Goal: Transaction & Acquisition: Purchase product/service

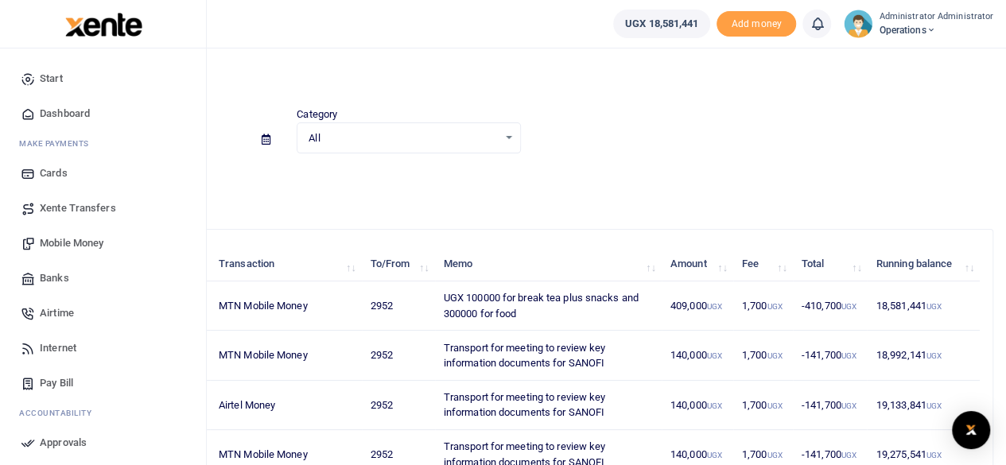
click at [60, 241] on span "Mobile Money" at bounding box center [72, 243] width 64 height 16
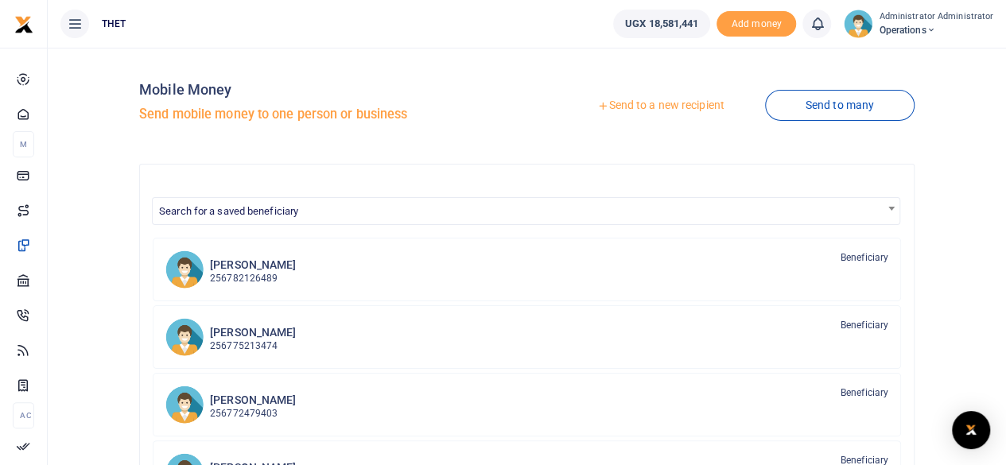
click at [674, 108] on link "Send to a new recipient" at bounding box center [661, 105] width 208 height 29
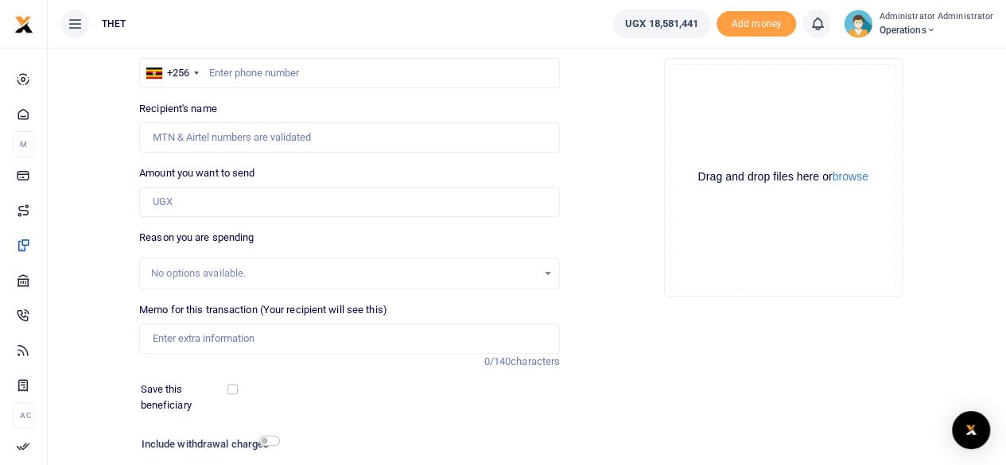
scroll to position [126, 0]
click at [274, 77] on input "text" at bounding box center [349, 74] width 421 height 30
